Goal: Task Accomplishment & Management: Complete application form

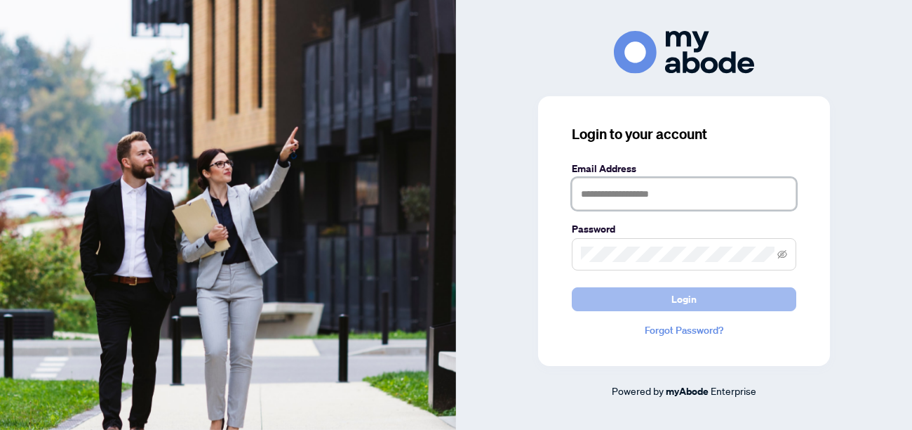
type input "**********"
click at [680, 299] on span "Login" at bounding box center [684, 299] width 25 height 22
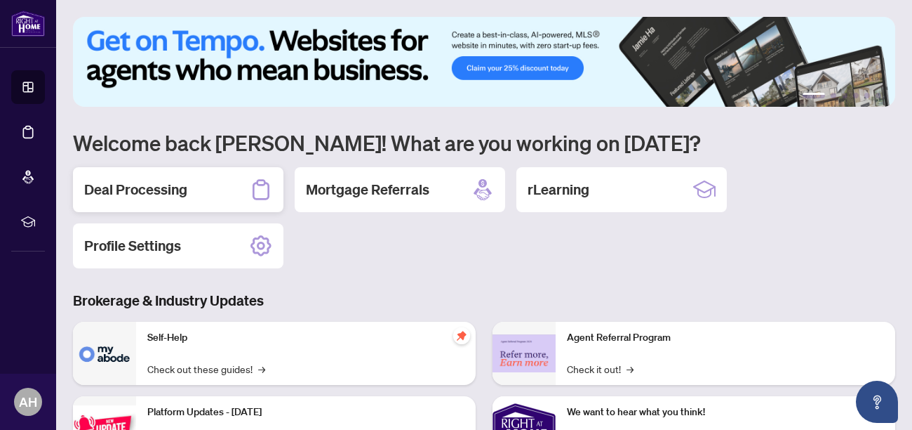
click at [183, 194] on h2 "Deal Processing" at bounding box center [135, 190] width 103 height 20
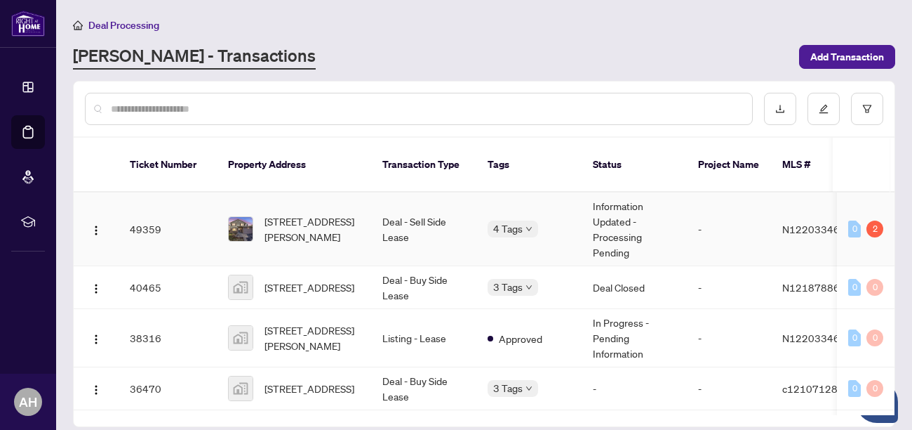
click at [258, 215] on div "[STREET_ADDRESS][PERSON_NAME]" at bounding box center [294, 228] width 132 height 31
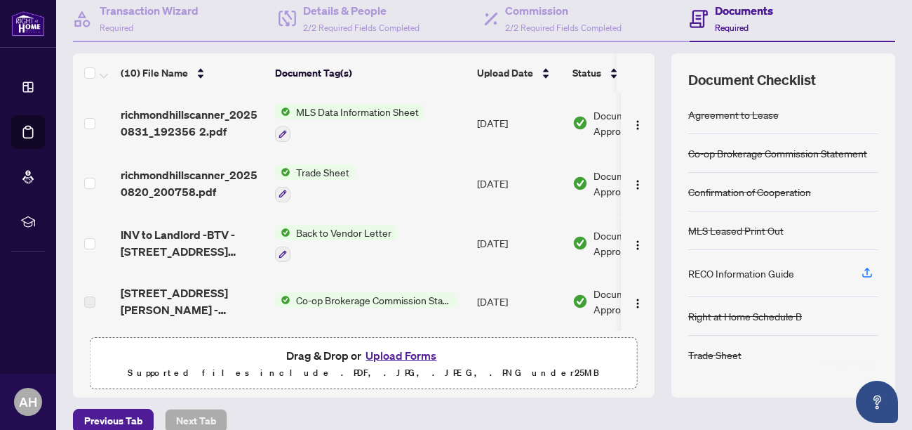
scroll to position [157, 0]
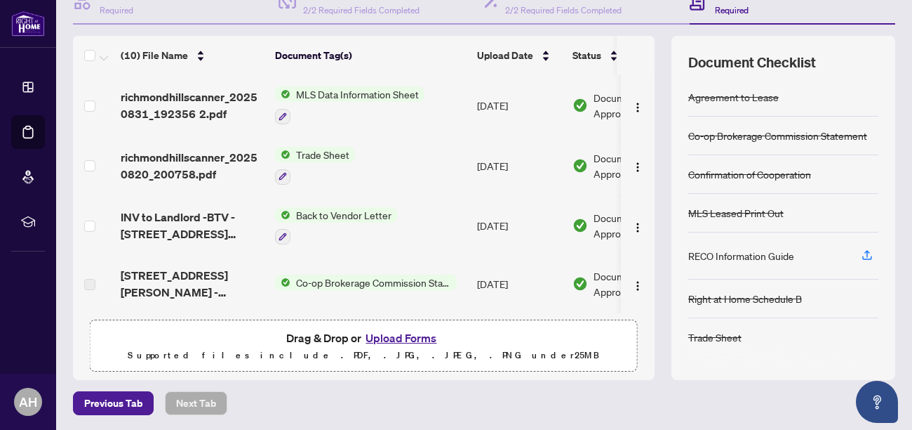
click at [389, 340] on button "Upload Forms" at bounding box center [400, 337] width 79 height 18
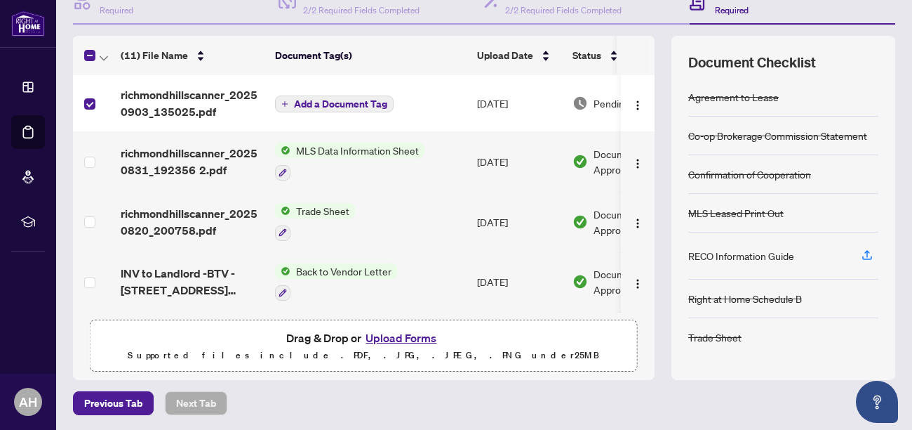
scroll to position [0, 0]
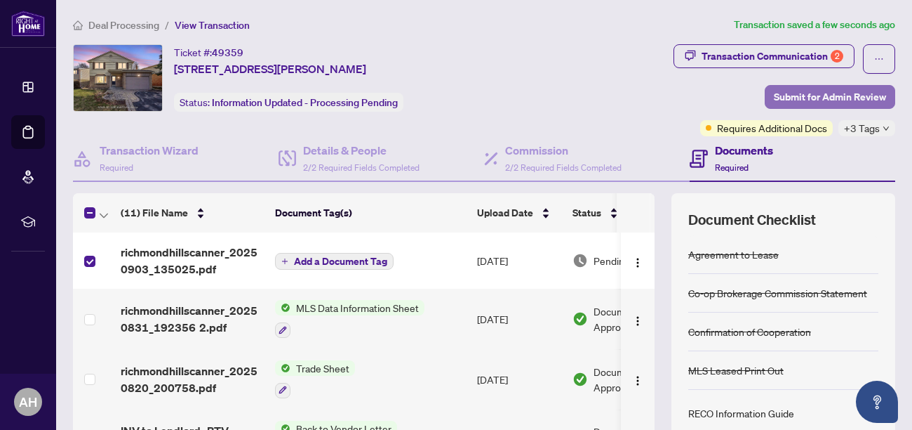
click at [822, 99] on span "Submit for Admin Review" at bounding box center [830, 97] width 112 height 22
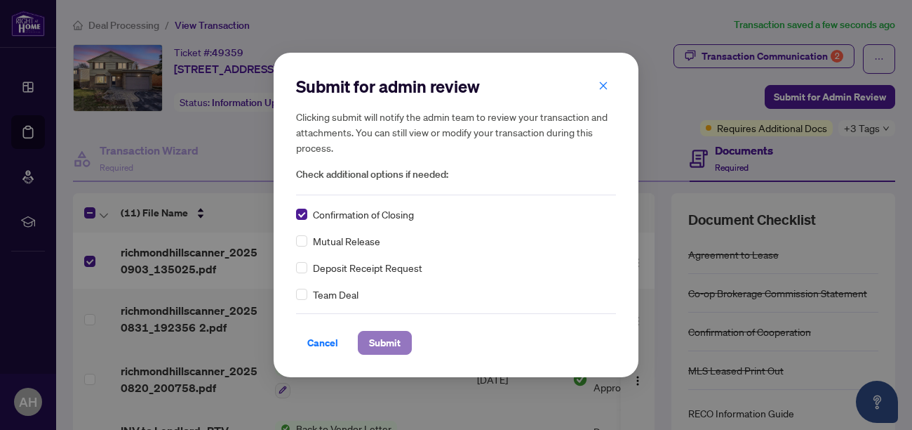
click at [381, 349] on span "Submit" at bounding box center [385, 342] width 32 height 22
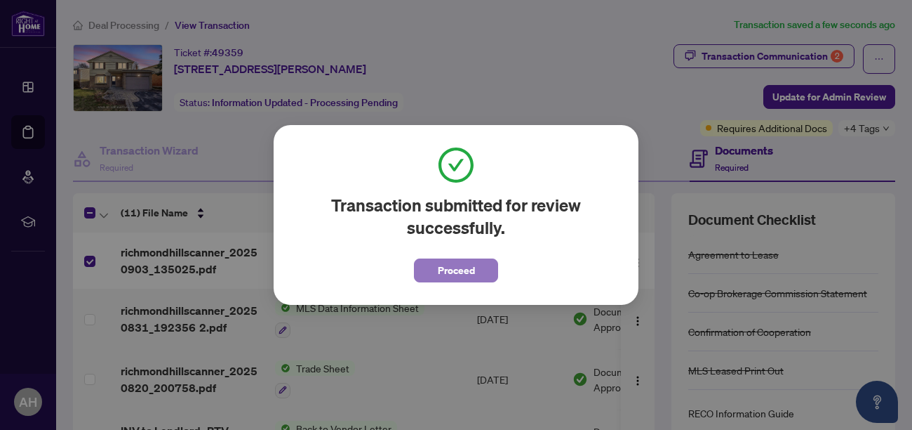
click at [464, 274] on span "Proceed" at bounding box center [456, 270] width 37 height 22
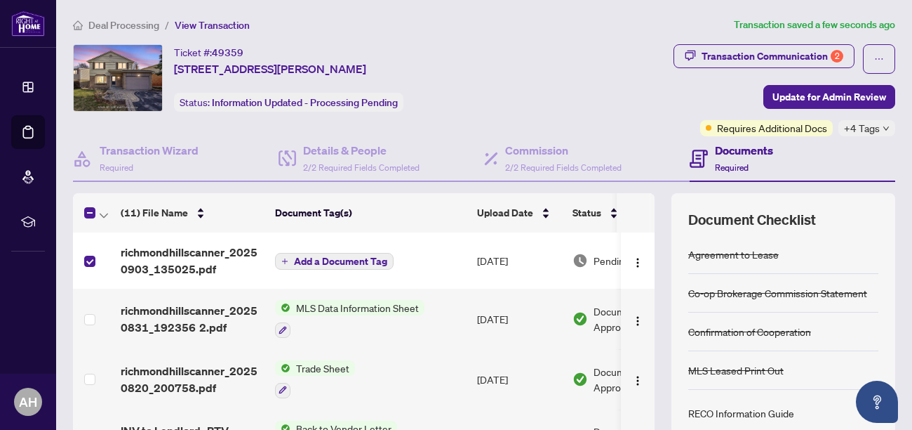
click at [0, 0] on div at bounding box center [0, 0] width 0 height 0
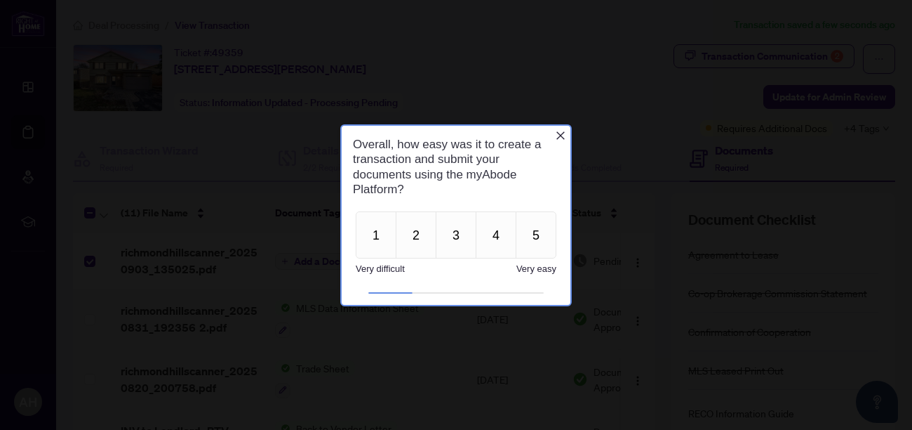
click at [560, 136] on icon "Close button" at bounding box center [560, 134] width 11 height 11
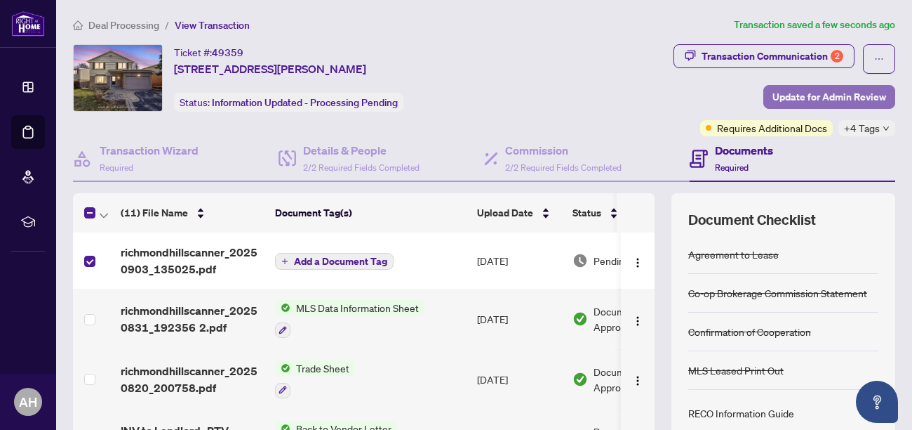
click at [825, 94] on span "Update for Admin Review" at bounding box center [830, 97] width 114 height 22
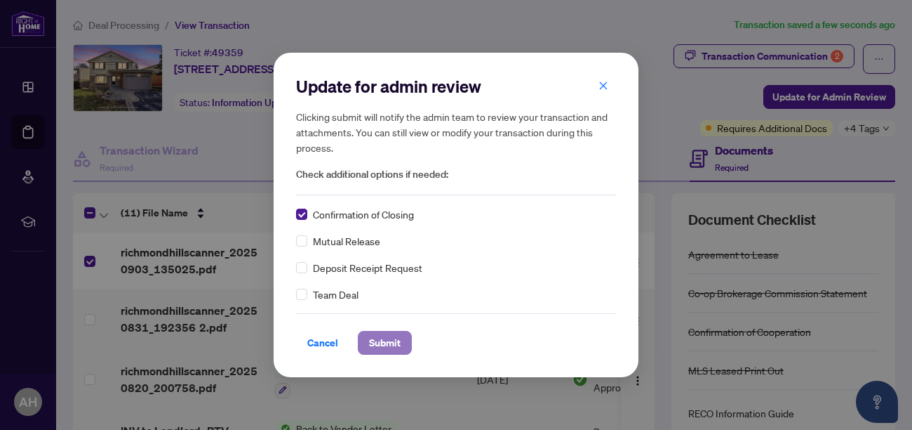
click at [379, 337] on span "Submit" at bounding box center [385, 342] width 32 height 22
